Goal: Information Seeking & Learning: Learn about a topic

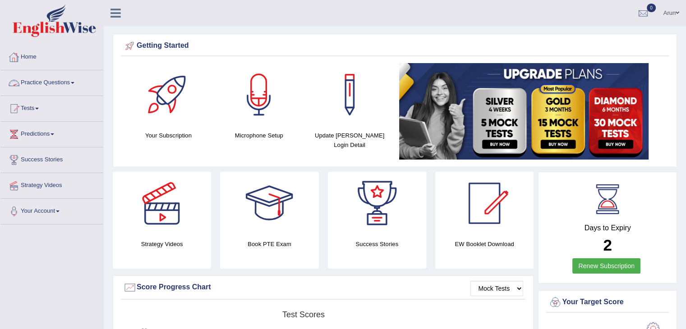
click at [45, 84] on link "Practice Questions" at bounding box center [51, 81] width 103 height 23
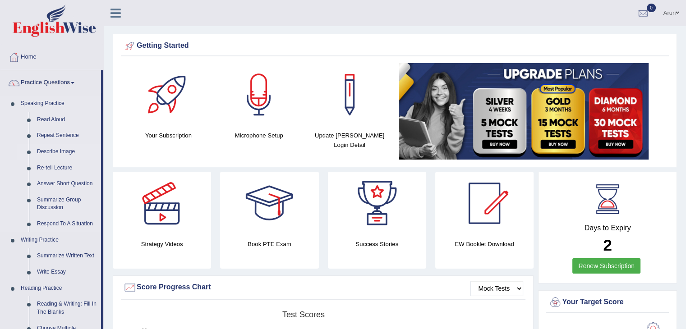
click at [59, 150] on link "Describe Image" at bounding box center [67, 152] width 68 height 16
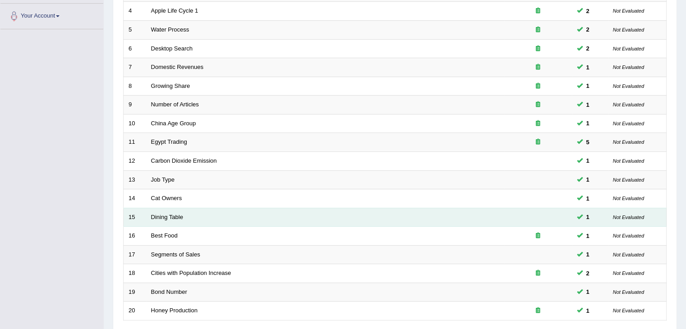
scroll to position [265, 0]
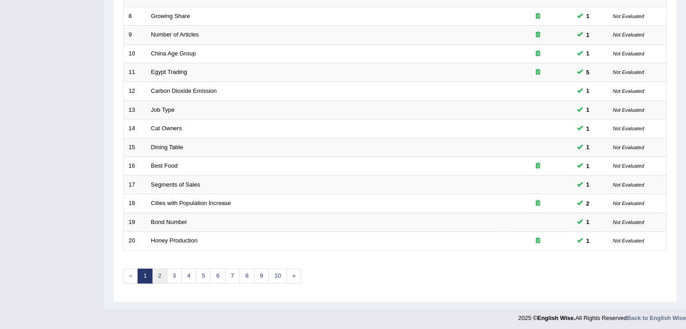
click at [161, 273] on link "2" at bounding box center [159, 276] width 15 height 15
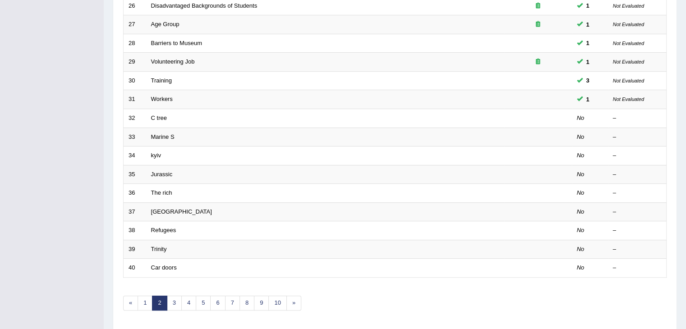
scroll to position [265, 0]
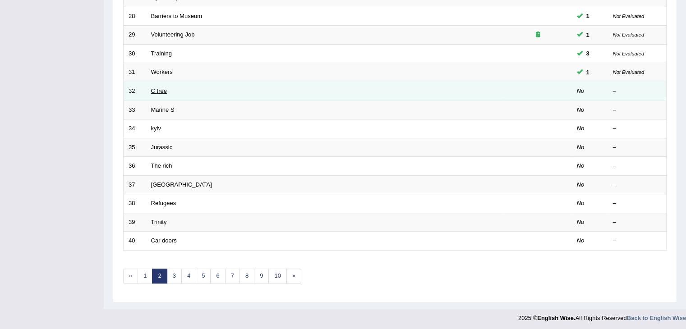
click at [154, 90] on link "C tree" at bounding box center [159, 91] width 16 height 7
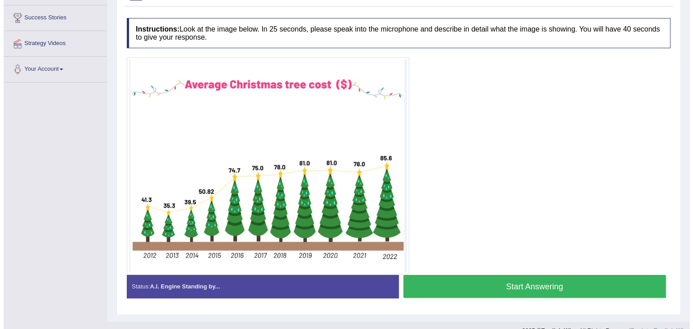
scroll to position [156, 0]
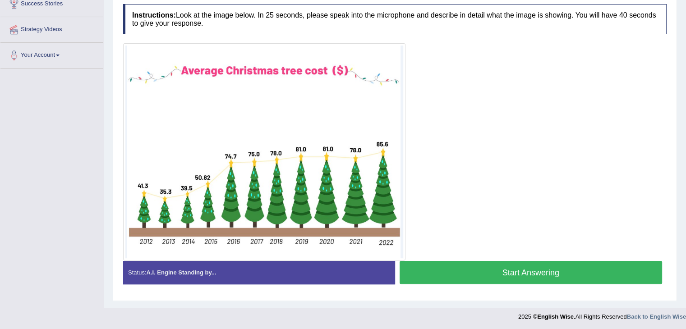
click at [533, 273] on button "Start Answering" at bounding box center [531, 272] width 263 height 23
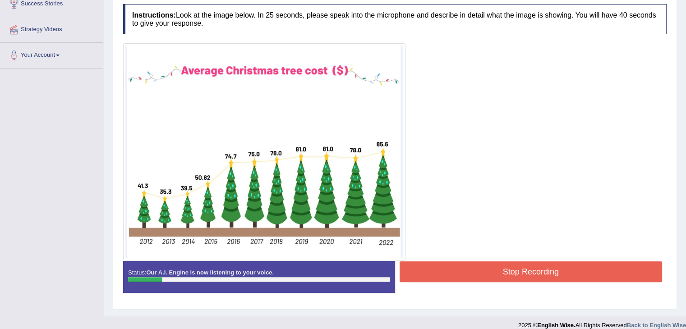
click at [428, 273] on button "Stop Recording" at bounding box center [531, 272] width 263 height 21
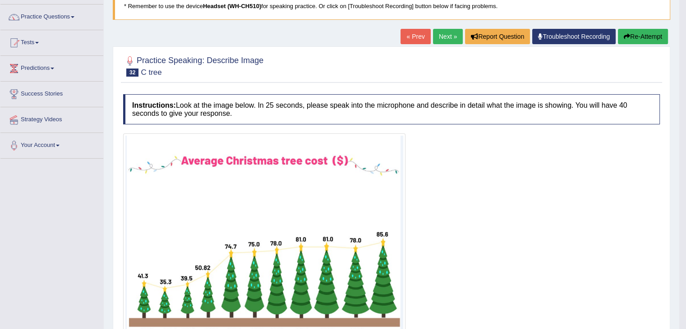
scroll to position [0, 0]
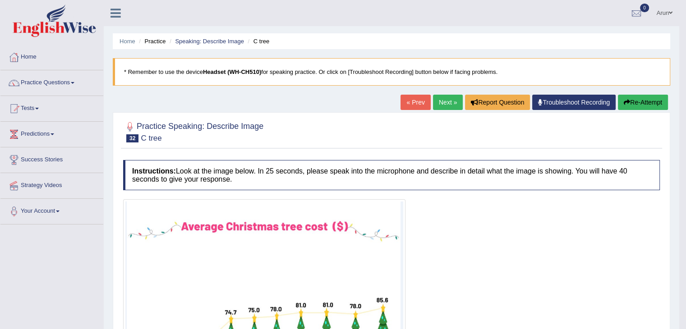
click at [403, 102] on link "« Prev" at bounding box center [416, 102] width 30 height 15
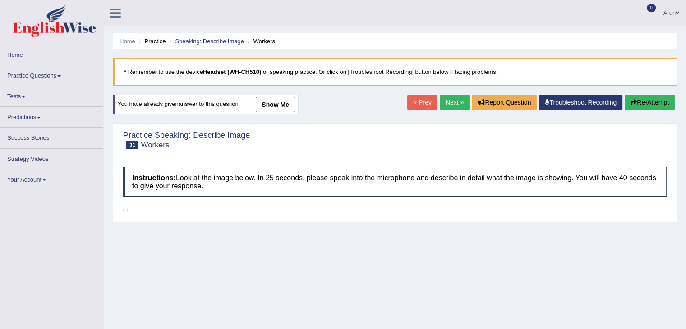
click at [445, 103] on link "Next »" at bounding box center [455, 102] width 30 height 15
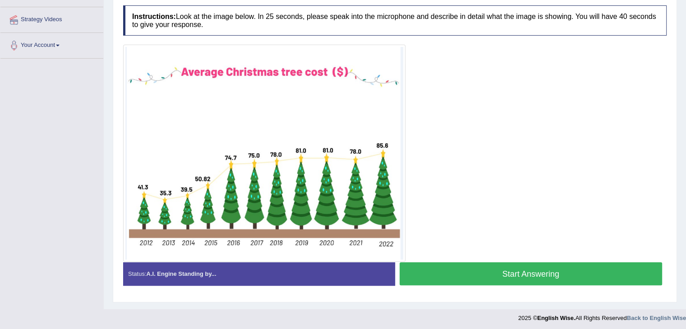
scroll to position [167, 0]
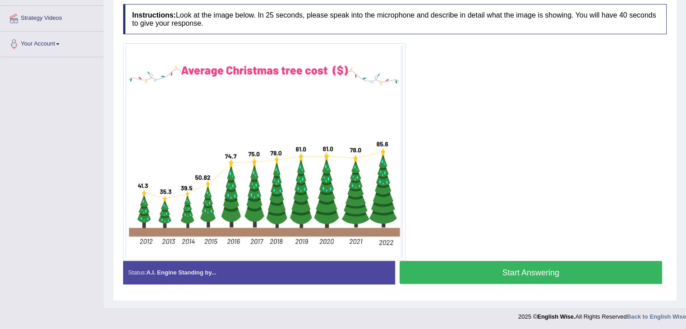
click at [422, 273] on button "Start Answering" at bounding box center [531, 272] width 263 height 23
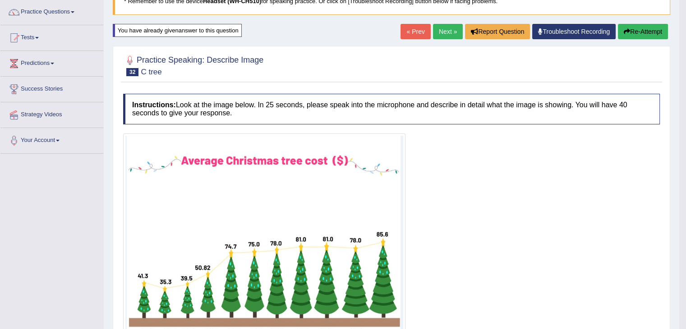
scroll to position [0, 0]
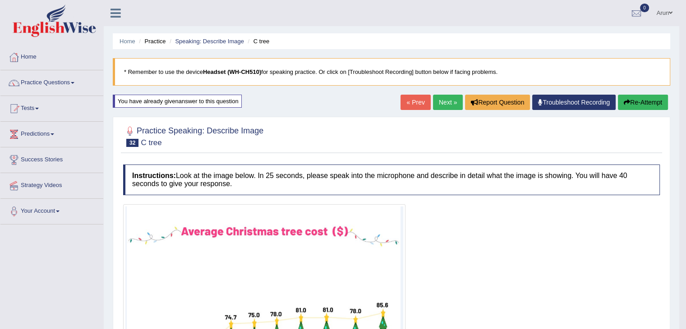
click at [448, 100] on link "Next »" at bounding box center [448, 102] width 30 height 15
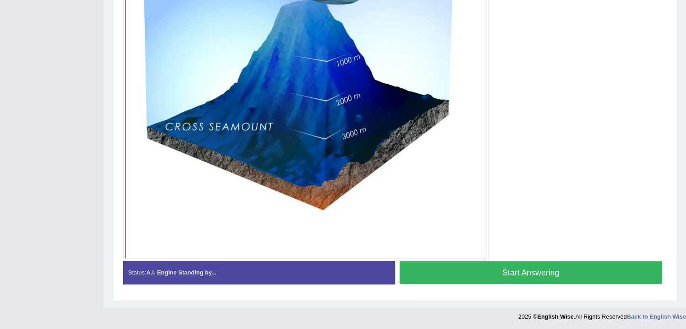
scroll to position [304, 0]
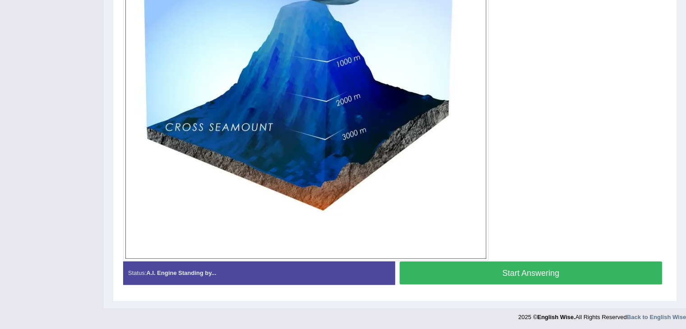
click at [426, 268] on button "Start Answering" at bounding box center [531, 273] width 263 height 23
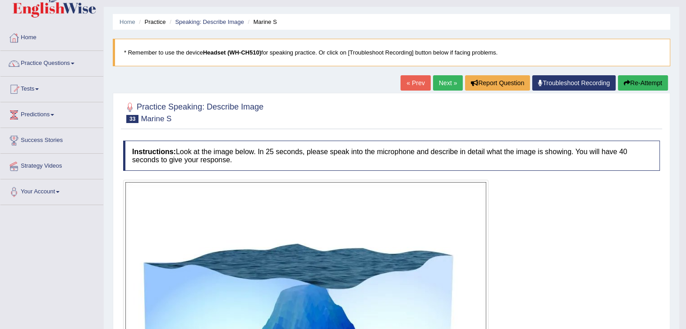
scroll to position [19, 0]
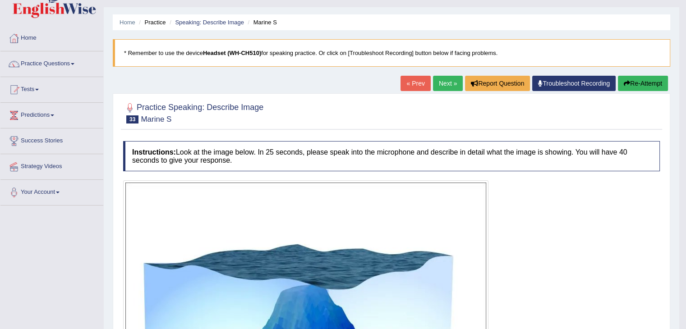
click at [451, 85] on link "Next »" at bounding box center [448, 83] width 30 height 15
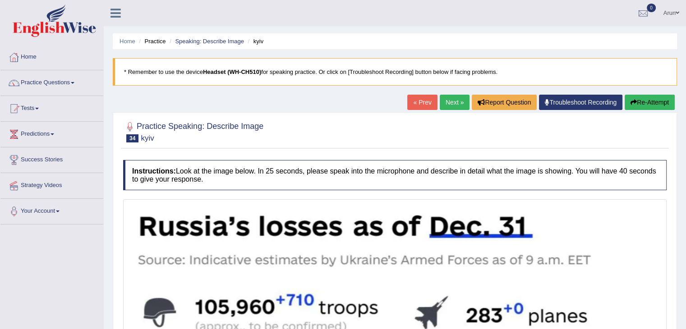
click at [56, 80] on link "Practice Questions" at bounding box center [51, 81] width 103 height 23
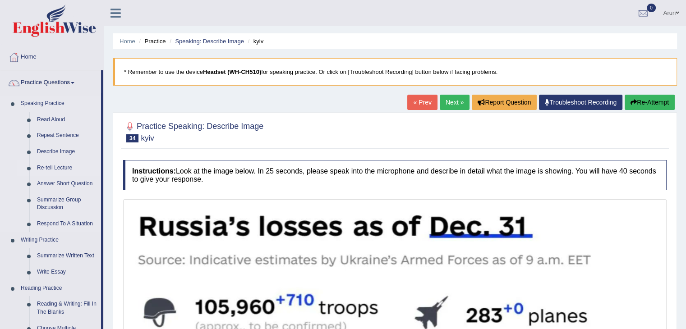
click at [56, 167] on link "Re-tell Lecture" at bounding box center [67, 168] width 68 height 16
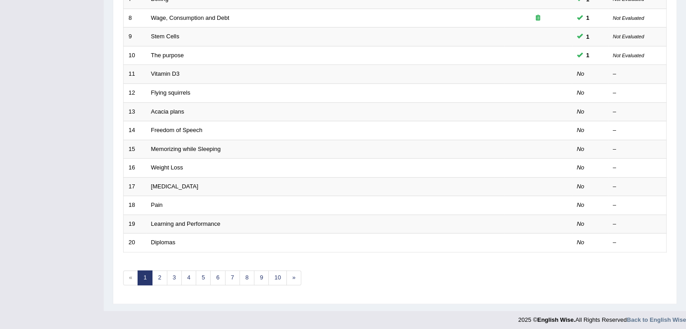
scroll to position [265, 0]
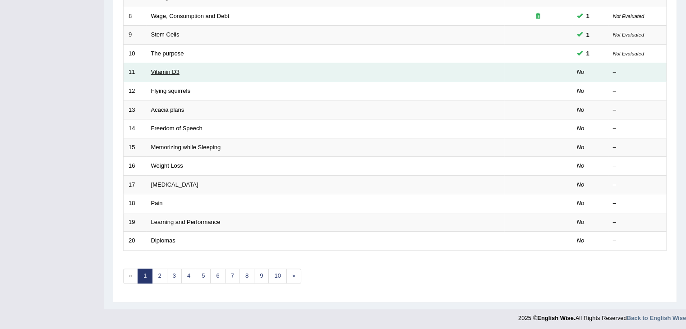
click at [162, 70] on link "Vitamin D3" at bounding box center [165, 72] width 28 height 7
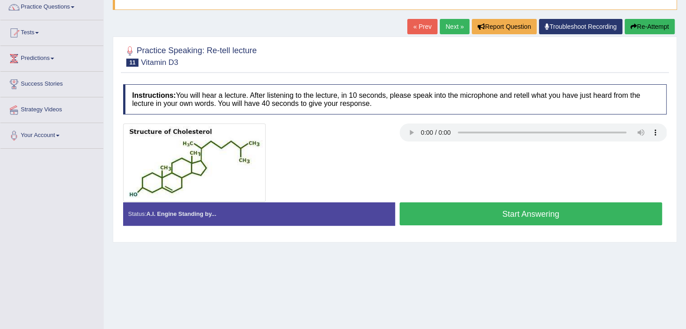
scroll to position [79, 0]
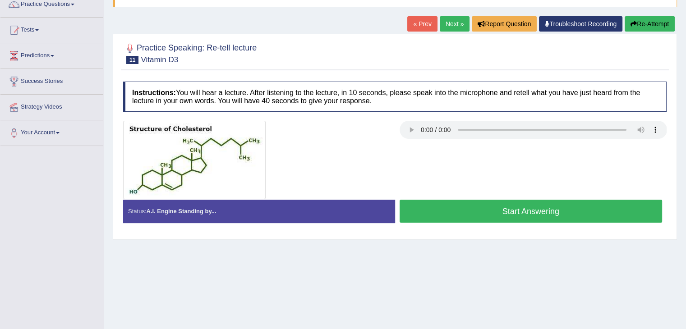
click at [470, 217] on button "Start Answering" at bounding box center [531, 211] width 263 height 23
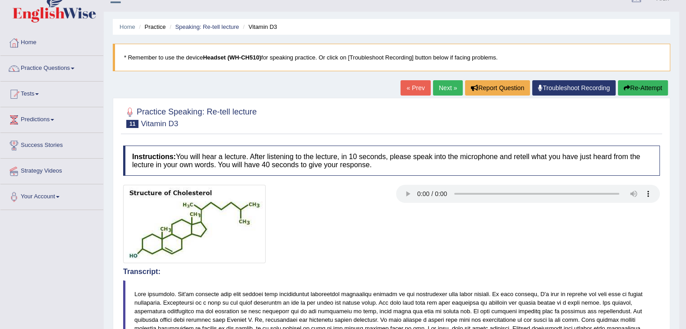
scroll to position [5, 0]
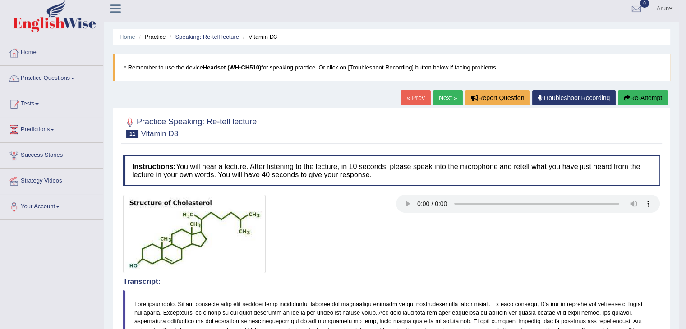
click at [625, 95] on icon "button" at bounding box center [627, 98] width 6 height 6
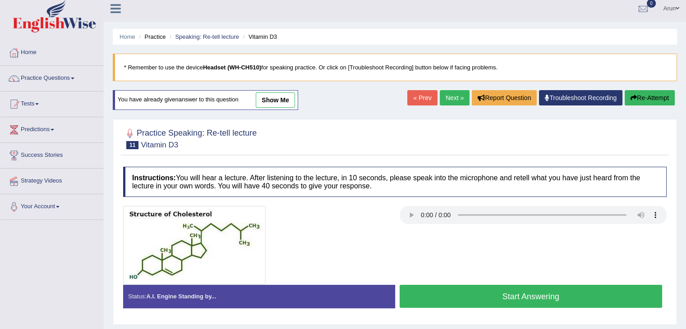
click at [422, 295] on button "Start Answering" at bounding box center [531, 296] width 263 height 23
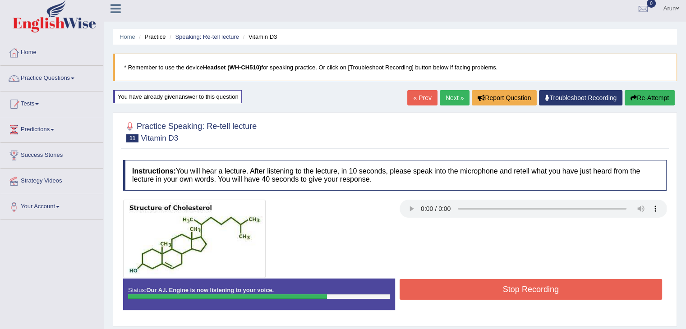
click at [422, 295] on button "Stop Recording" at bounding box center [531, 289] width 263 height 21
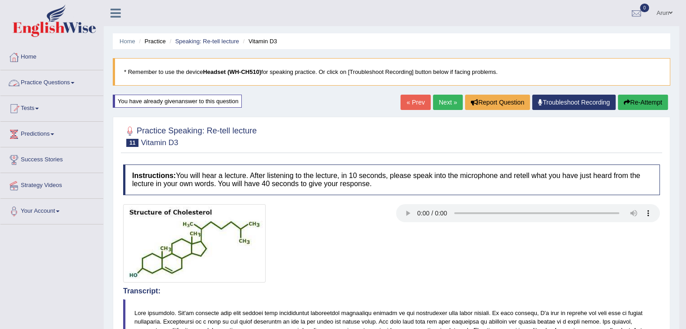
click at [70, 81] on link "Practice Questions" at bounding box center [51, 81] width 103 height 23
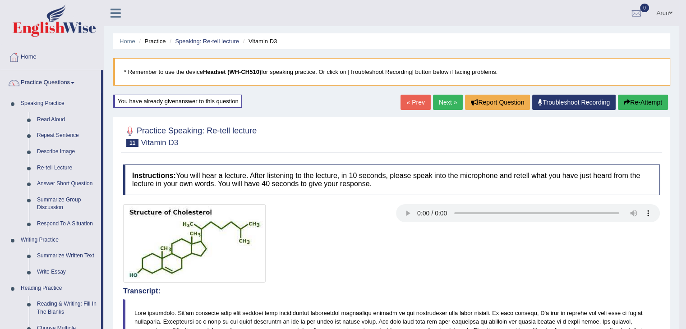
click at [669, 16] on span at bounding box center [671, 13] width 4 height 6
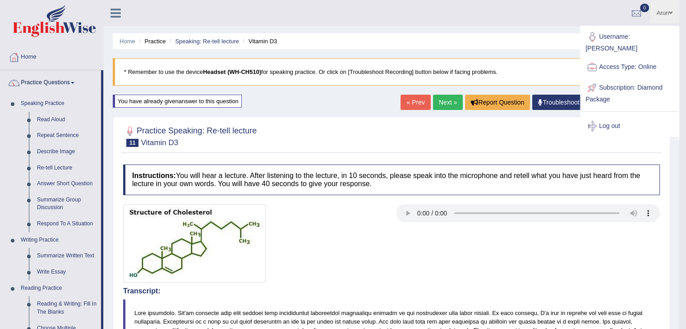
click at [669, 16] on span at bounding box center [671, 13] width 4 height 6
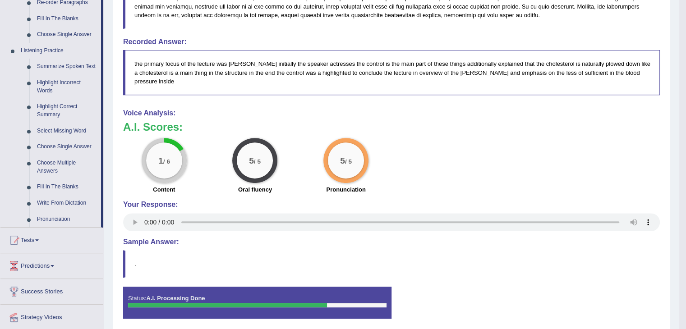
scroll to position [377, 0]
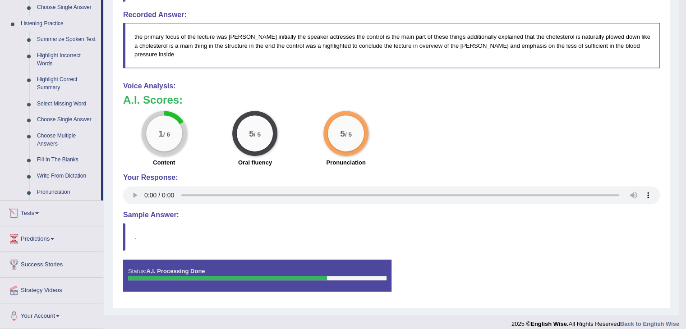
click at [29, 209] on link "Tests" at bounding box center [51, 212] width 103 height 23
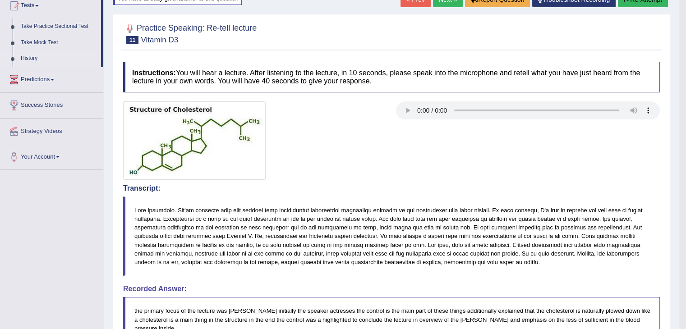
scroll to position [21, 0]
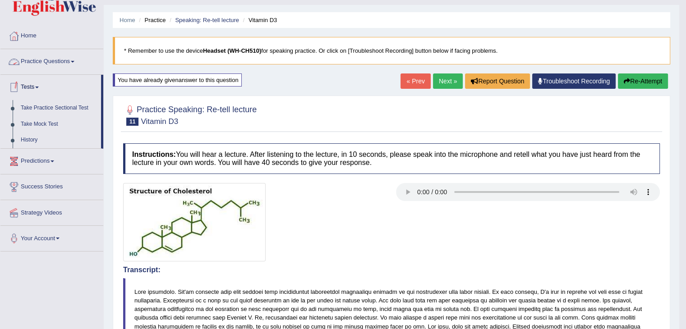
click at [44, 59] on link "Practice Questions" at bounding box center [51, 60] width 103 height 23
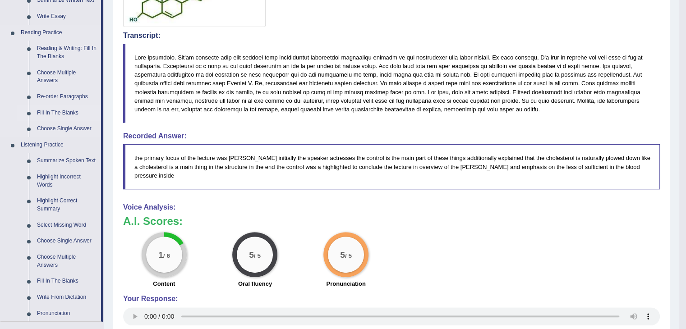
scroll to position [256, 0]
click at [60, 97] on link "Re-order Paragraphs" at bounding box center [67, 96] width 68 height 16
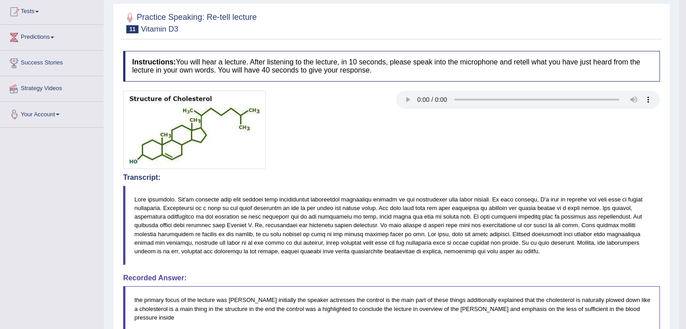
scroll to position [136, 0]
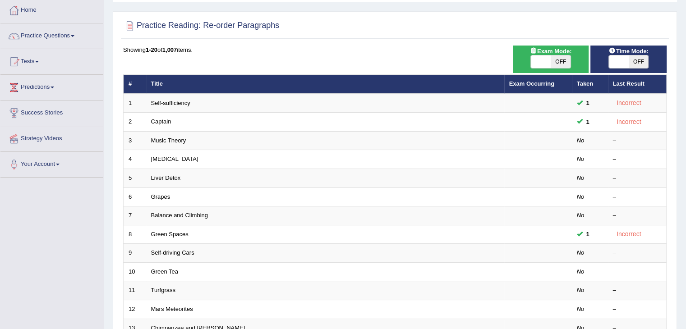
scroll to position [47, 0]
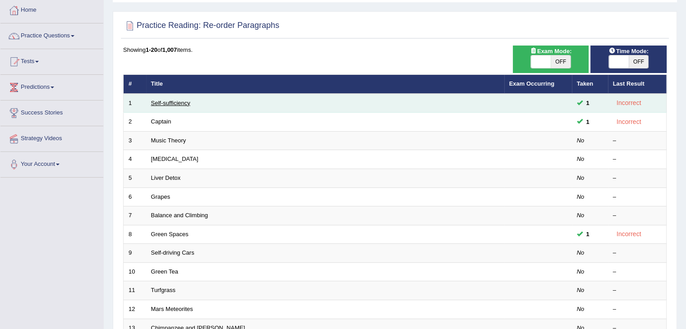
click at [178, 101] on link "Self-sufficiency" at bounding box center [170, 103] width 39 height 7
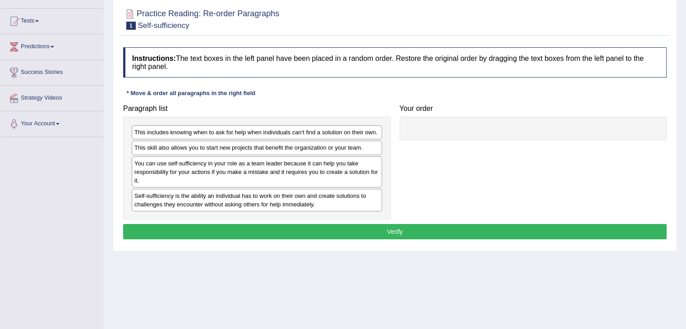
scroll to position [88, 0]
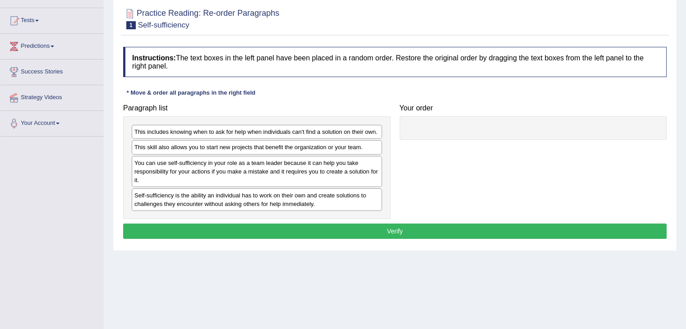
click at [160, 200] on div "Self-sufficiency is the ability an individual has to work on their own and crea…" at bounding box center [257, 200] width 250 height 23
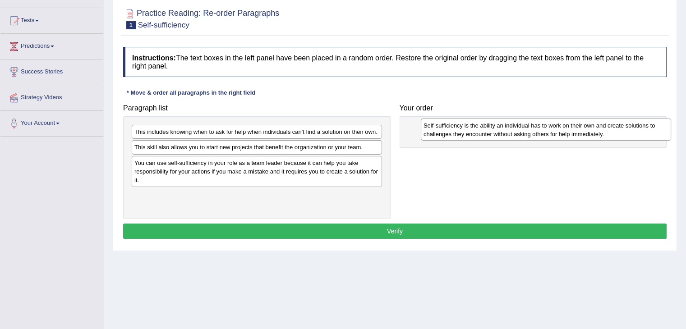
drag, startPoint x: 160, startPoint y: 200, endPoint x: 449, endPoint y: 130, distance: 297.6
click at [449, 130] on div "Self-sufficiency is the ability an individual has to work on their own and crea…" at bounding box center [546, 130] width 250 height 23
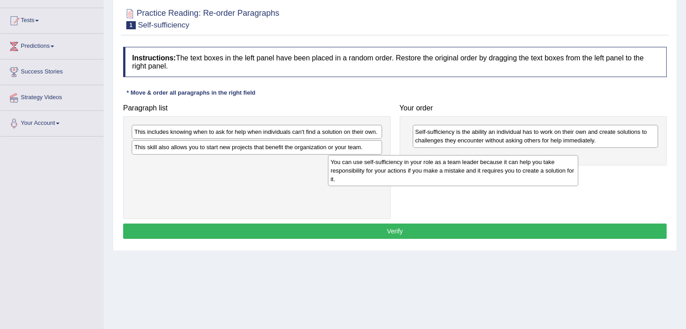
drag, startPoint x: 293, startPoint y: 175, endPoint x: 495, endPoint y: 170, distance: 201.8
click at [495, 170] on div "You can use self-sufficiency in your role as a team leader because it can help …" at bounding box center [453, 170] width 250 height 31
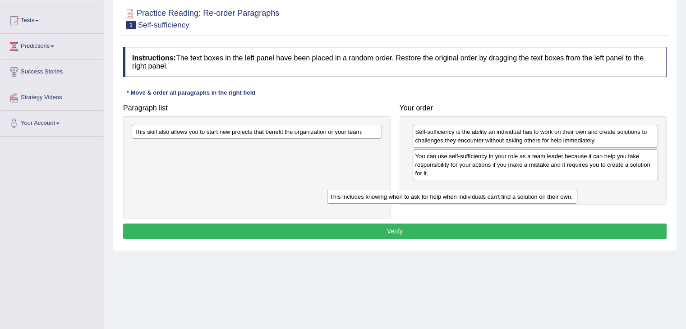
drag, startPoint x: 321, startPoint y: 131, endPoint x: 530, endPoint y: 180, distance: 214.5
click at [530, 190] on div "This includes knowing when to ask for help when individuals can't find a soluti…" at bounding box center [452, 197] width 250 height 14
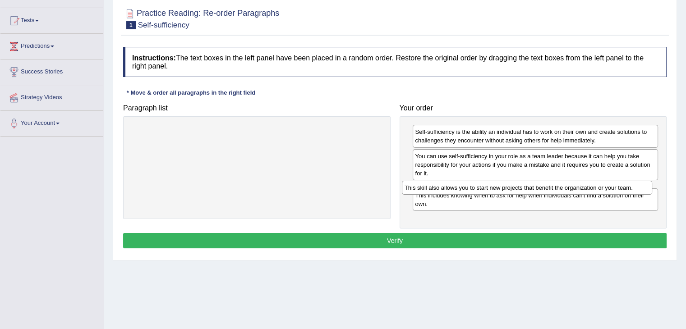
drag, startPoint x: 348, startPoint y: 129, endPoint x: 621, endPoint y: 185, distance: 278.7
click at [621, 185] on div "This skill also allows you to start new projects that benefit the organization …" at bounding box center [527, 188] width 250 height 14
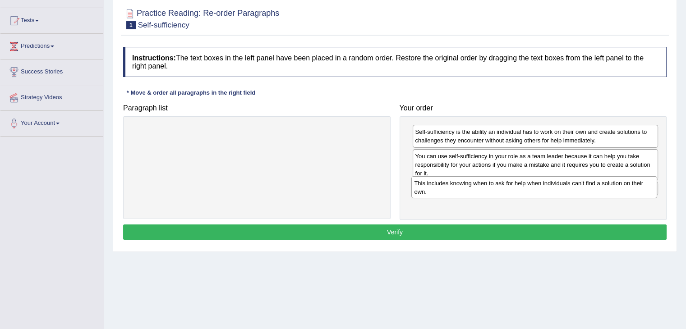
drag, startPoint x: 584, startPoint y: 209, endPoint x: 583, endPoint y: 188, distance: 20.8
click at [583, 188] on div "This includes knowing when to ask for help when individuals can't find a soluti…" at bounding box center [535, 187] width 246 height 23
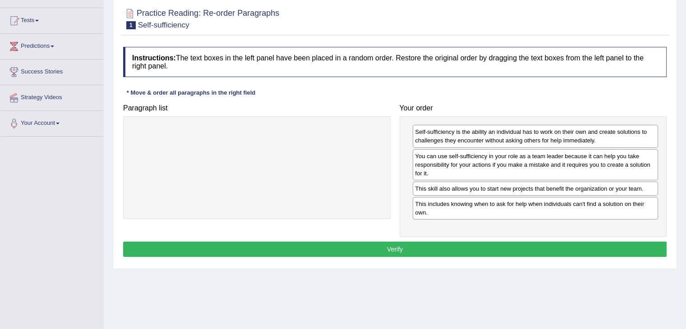
click at [583, 188] on div "This skill also allows you to start new projects that benefit the organization …" at bounding box center [536, 189] width 246 height 14
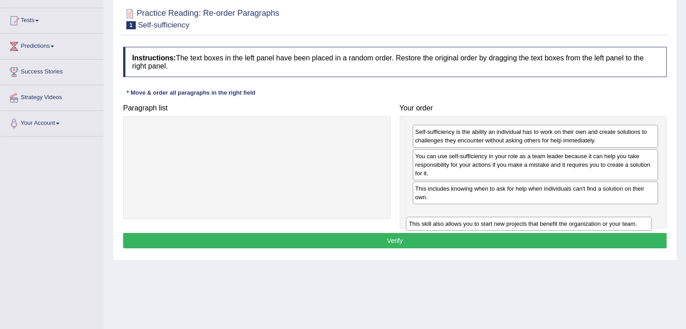
drag, startPoint x: 583, startPoint y: 188, endPoint x: 577, endPoint y: 225, distance: 37.1
click at [577, 225] on div "This skill also allows you to start new projects that benefit the organization …" at bounding box center [529, 224] width 246 height 14
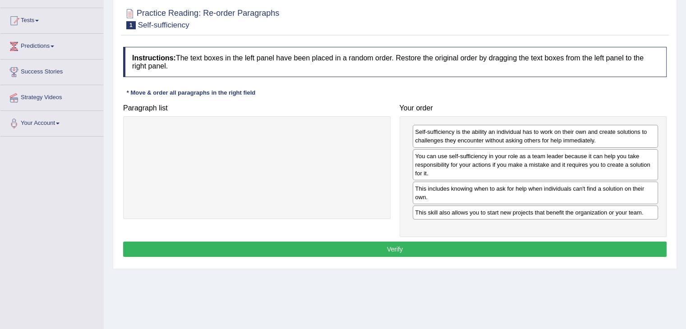
click at [577, 225] on div "Self-sufficiency is the ability an individual has to work on their own and crea…" at bounding box center [534, 176] width 268 height 121
click at [512, 247] on button "Verify" at bounding box center [395, 249] width 544 height 15
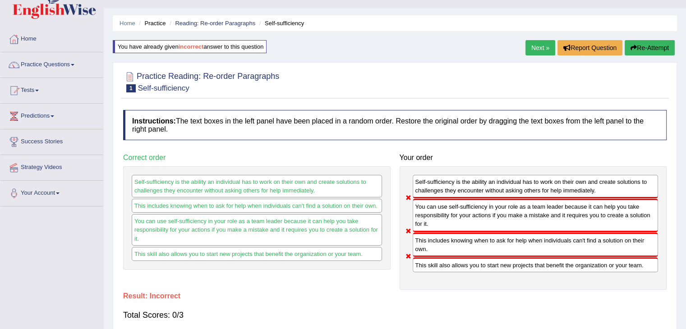
scroll to position [18, 0]
drag, startPoint x: 512, startPoint y: 247, endPoint x: 508, endPoint y: 202, distance: 45.3
click at [508, 202] on div "Self-sufficiency is the ability an individual has to work on their own and crea…" at bounding box center [534, 229] width 268 height 124
click at [508, 202] on div "You can use self-sufficiency in your role as a team leader because it can help …" at bounding box center [536, 215] width 246 height 33
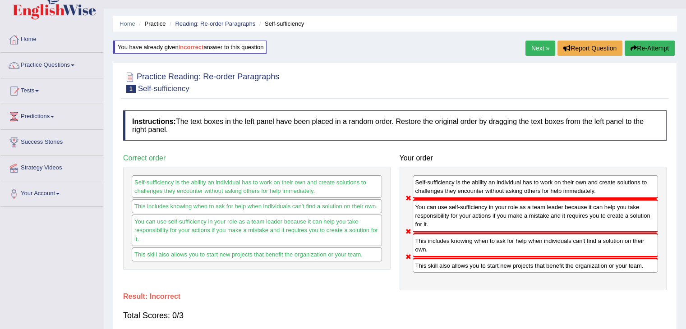
click at [508, 202] on div "You can use self-sufficiency in your role as a team leader because it can help …" at bounding box center [536, 215] width 246 height 33
click at [659, 45] on button "Re-Attempt" at bounding box center [650, 48] width 50 height 15
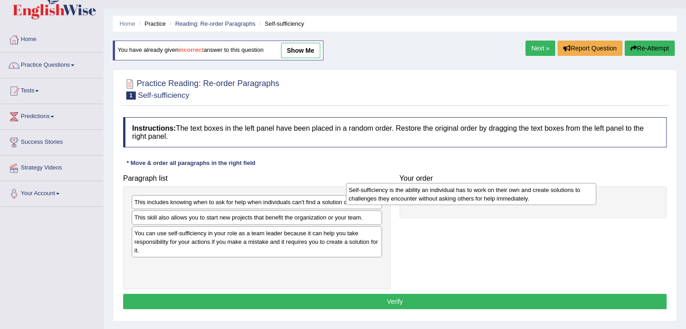
drag, startPoint x: 249, startPoint y: 273, endPoint x: 463, endPoint y: 197, distance: 227.4
click at [463, 197] on div "Self-sufficiency is the ability an individual has to work on their own and crea…" at bounding box center [471, 194] width 250 height 23
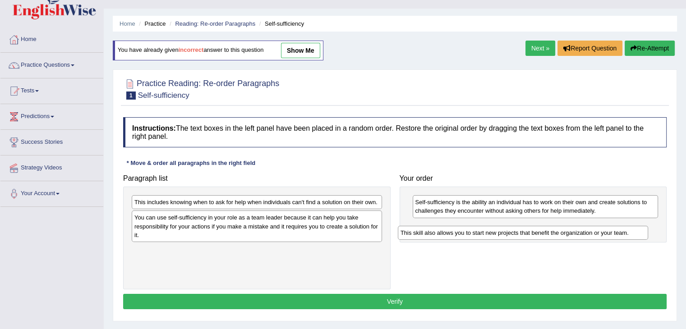
drag, startPoint x: 275, startPoint y: 216, endPoint x: 552, endPoint y: 229, distance: 277.4
click at [552, 229] on div "This skill also allows you to start new projects that benefit the organization …" at bounding box center [523, 233] width 250 height 14
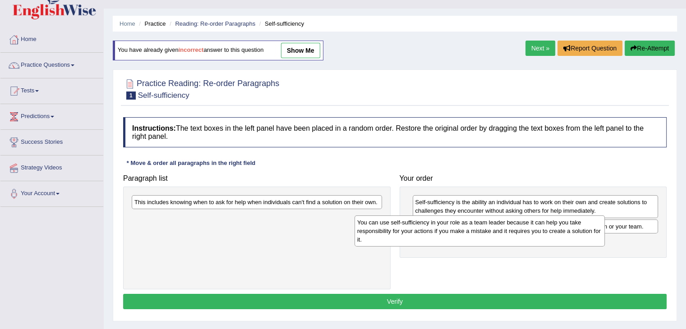
drag, startPoint x: 339, startPoint y: 225, endPoint x: 563, endPoint y: 230, distance: 223.9
click at [563, 230] on div "You can use self-sufficiency in your role as a team leader because it can help …" at bounding box center [480, 231] width 250 height 31
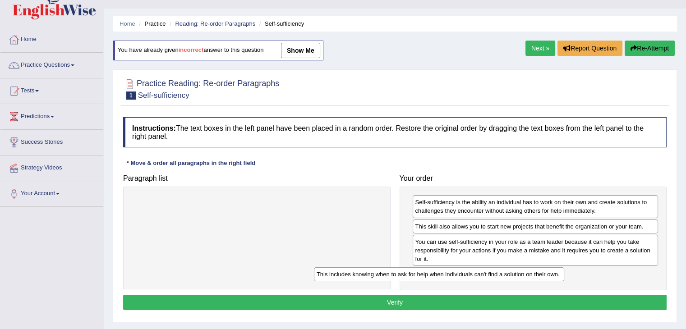
drag, startPoint x: 349, startPoint y: 204, endPoint x: 569, endPoint y: 269, distance: 229.2
click at [565, 269] on div "This includes knowing when to ask for help when individuals can't find a soluti…" at bounding box center [439, 275] width 250 height 14
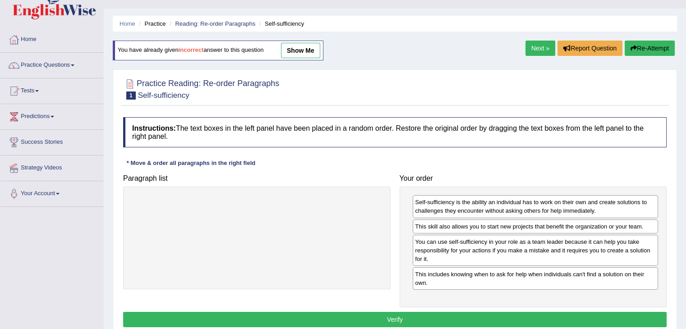
click at [495, 313] on button "Verify" at bounding box center [395, 319] width 544 height 15
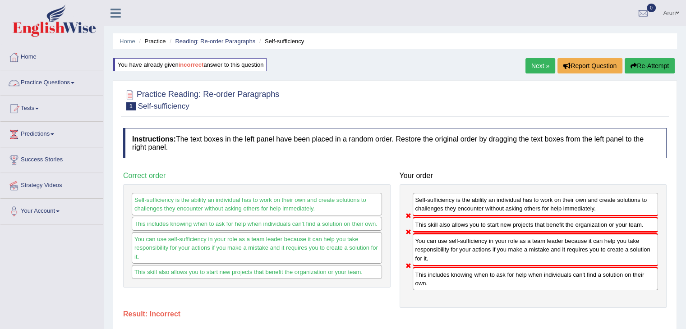
click at [72, 83] on link "Practice Questions" at bounding box center [51, 81] width 103 height 23
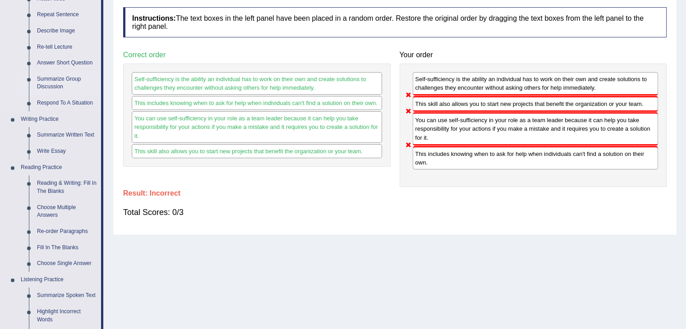
scroll to position [133, 0]
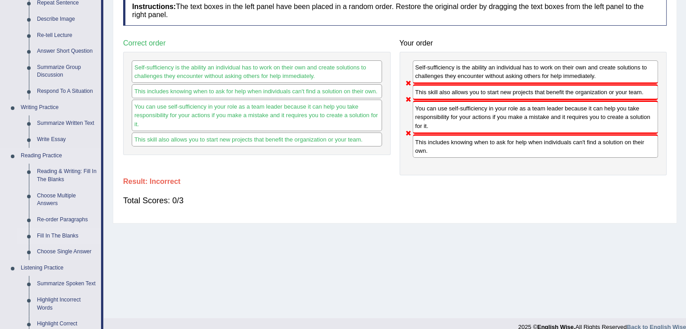
click at [67, 235] on link "Fill In The Blanks" at bounding box center [67, 236] width 68 height 16
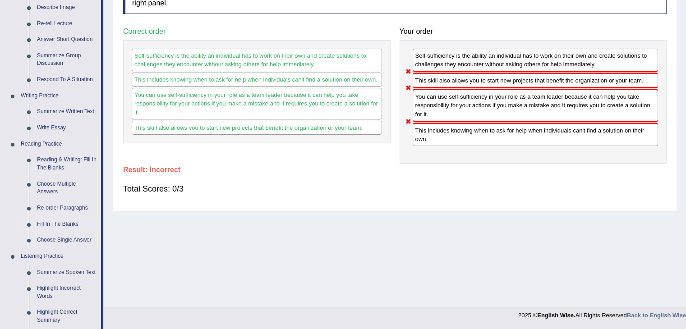
scroll to position [358, 0]
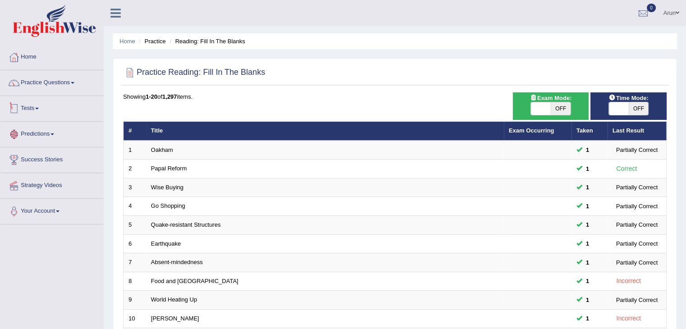
click at [29, 107] on link "Tests" at bounding box center [51, 107] width 103 height 23
